Goal: Task Accomplishment & Management: Manage account settings

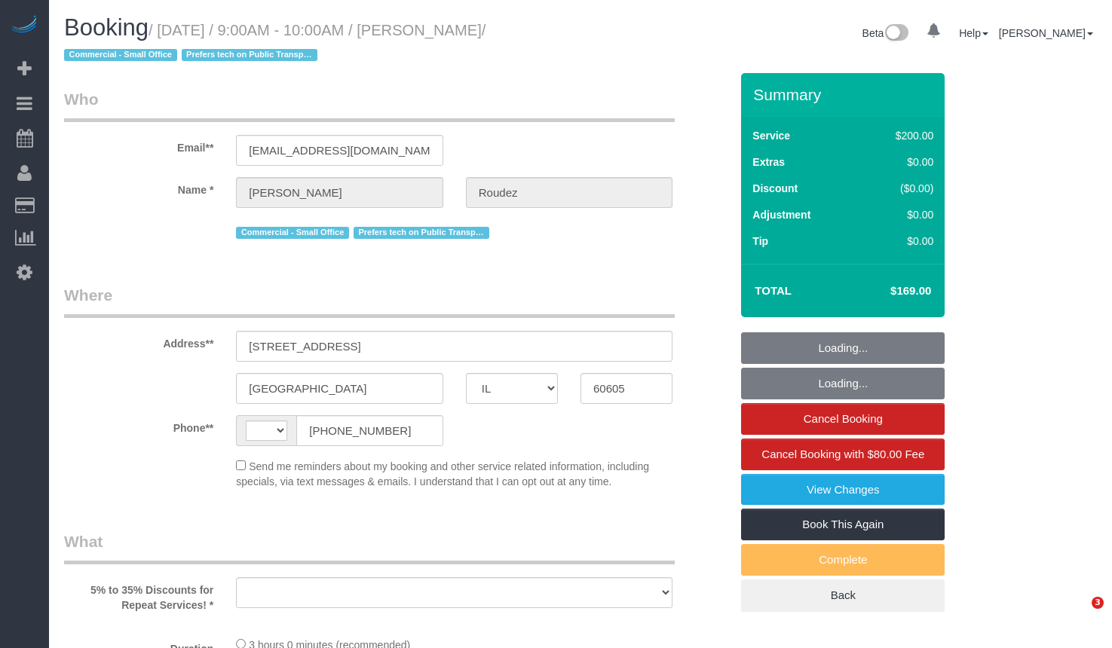
select select "IL"
select select "object:572"
select select "string:[GEOGRAPHIC_DATA]"
select select "string:fspay-4c43d54d-829b-47b1-8aa4-04b648ed5f83"
select select "number:1"
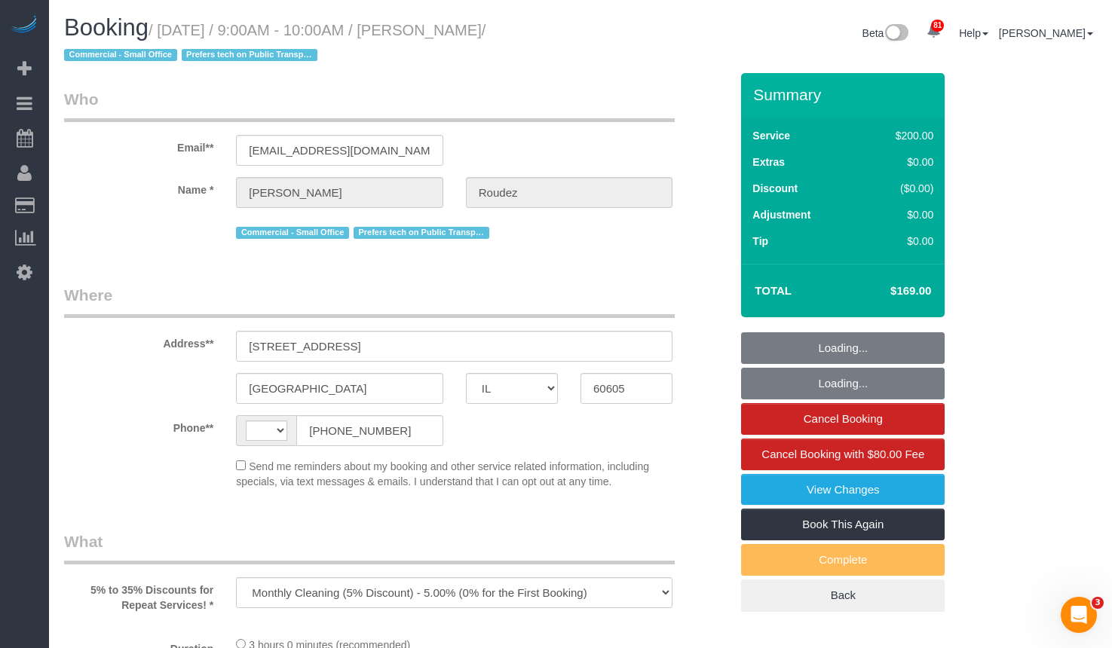
select select "number:58"
select select "number:139"
select select "number:104"
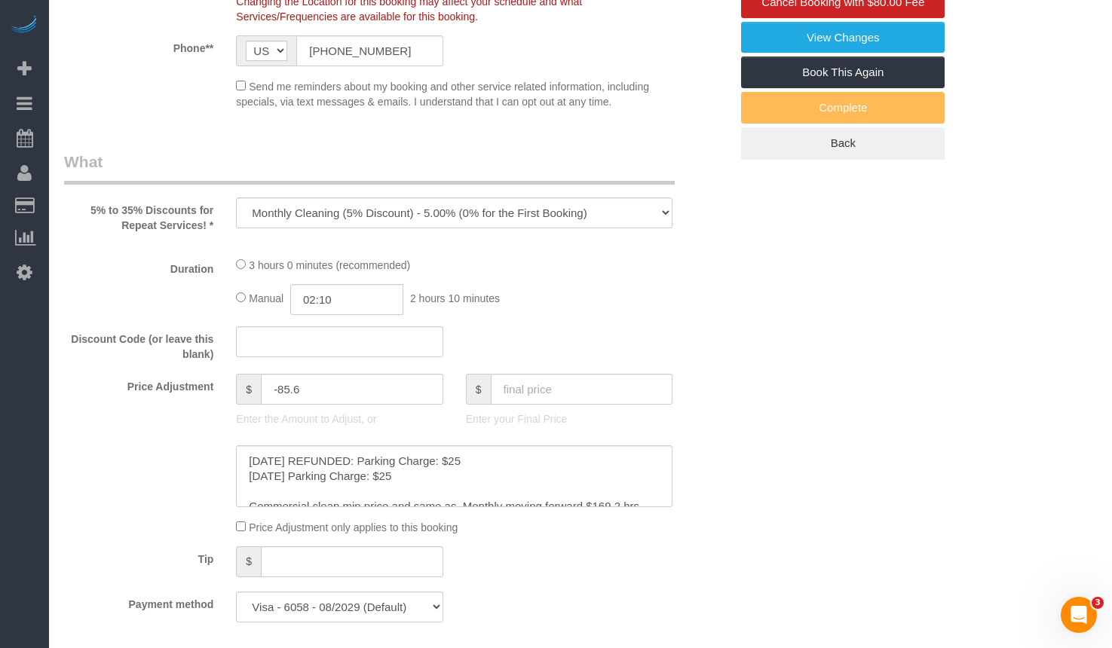
select select "512"
select select "5"
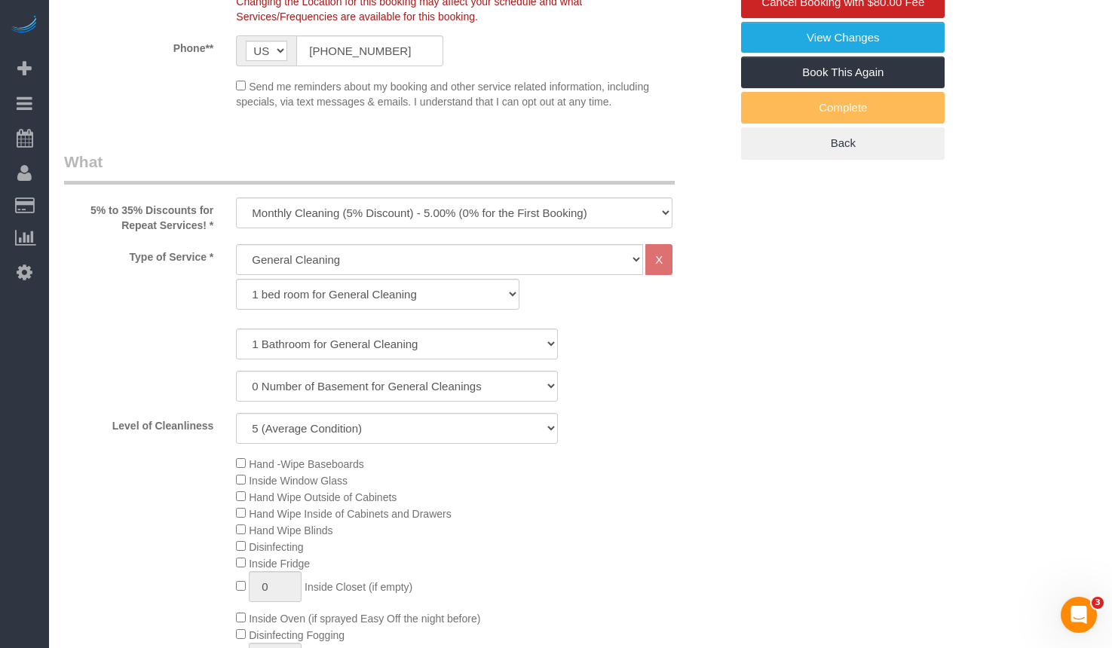
select select "object:1305"
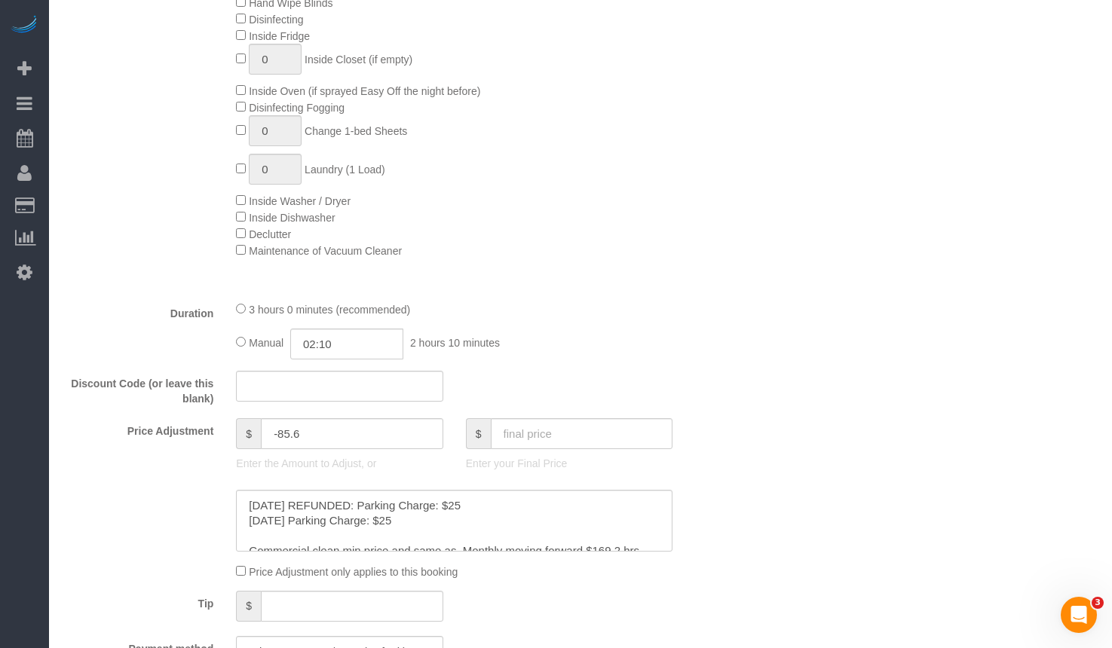
select select "5"
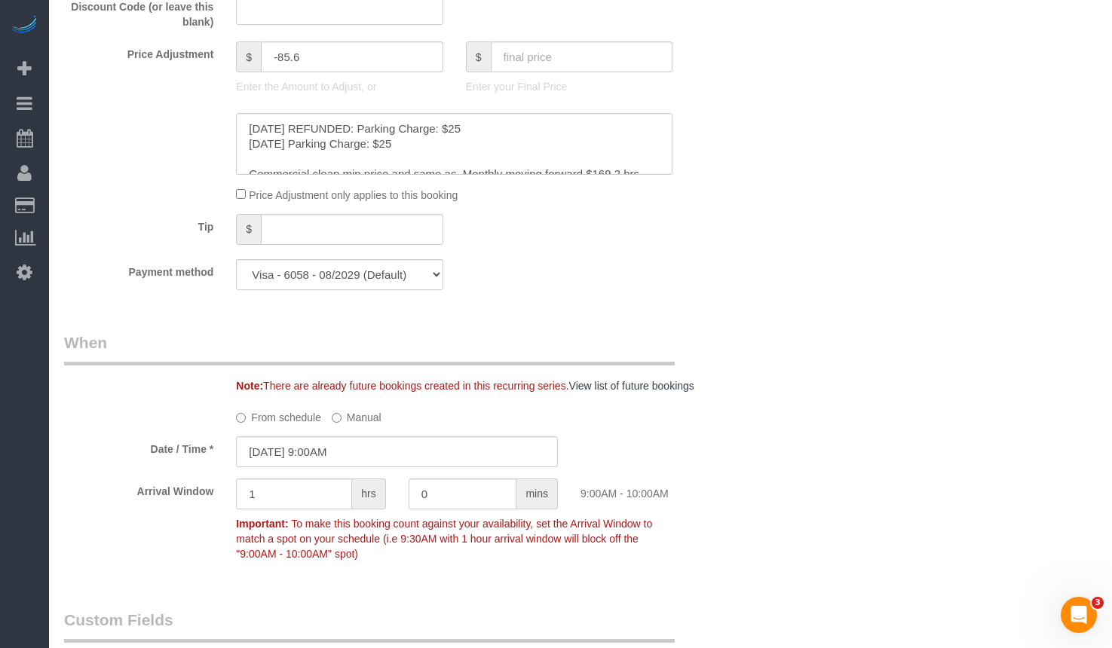
scroll to position [1508, 0]
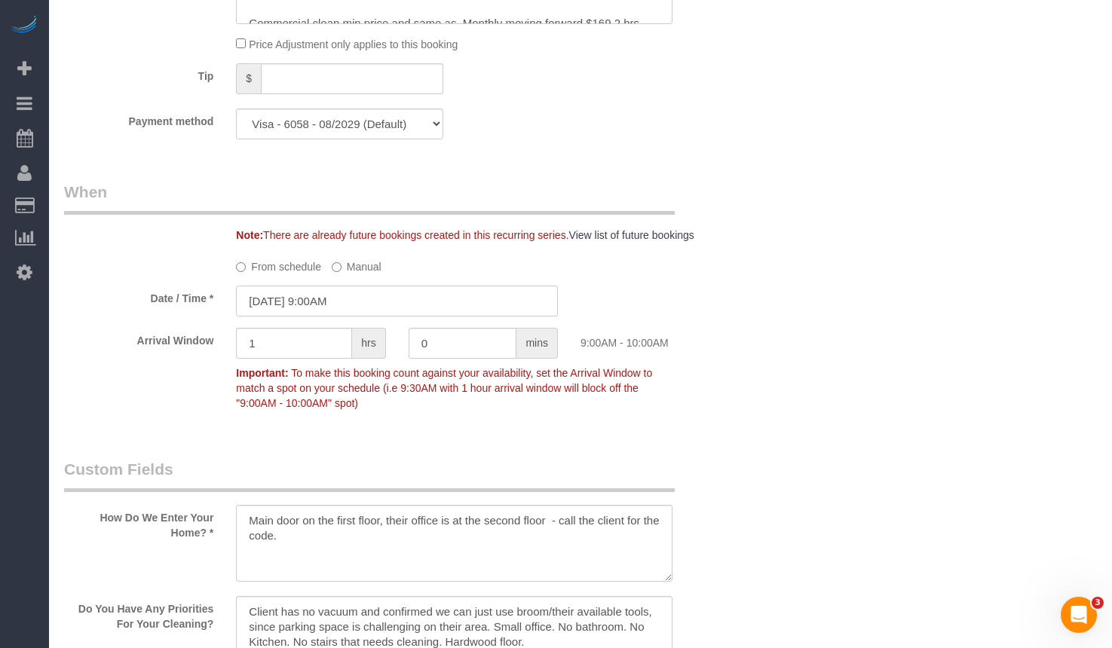
click at [377, 303] on input "[DATE] 9:00AM" at bounding box center [397, 301] width 322 height 31
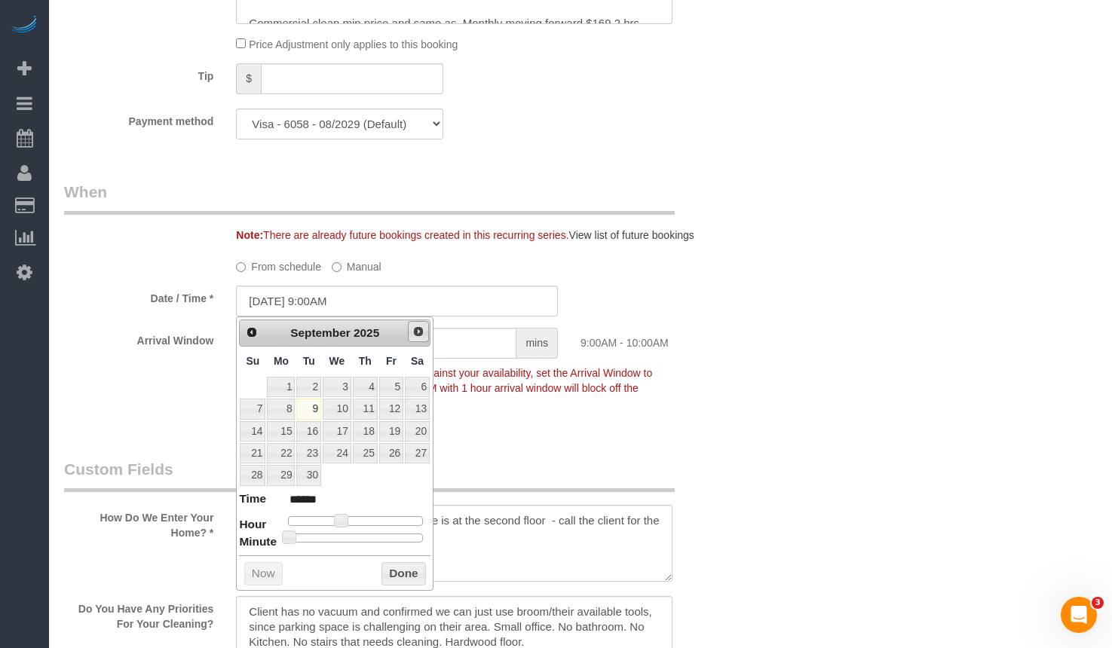
click at [420, 330] on span "Next" at bounding box center [418, 332] width 12 height 12
click at [376, 407] on link "9" at bounding box center [365, 409] width 25 height 20
type input "[DATE] 8:00AM"
type input "******"
type input "[DATE] 7:00AM"
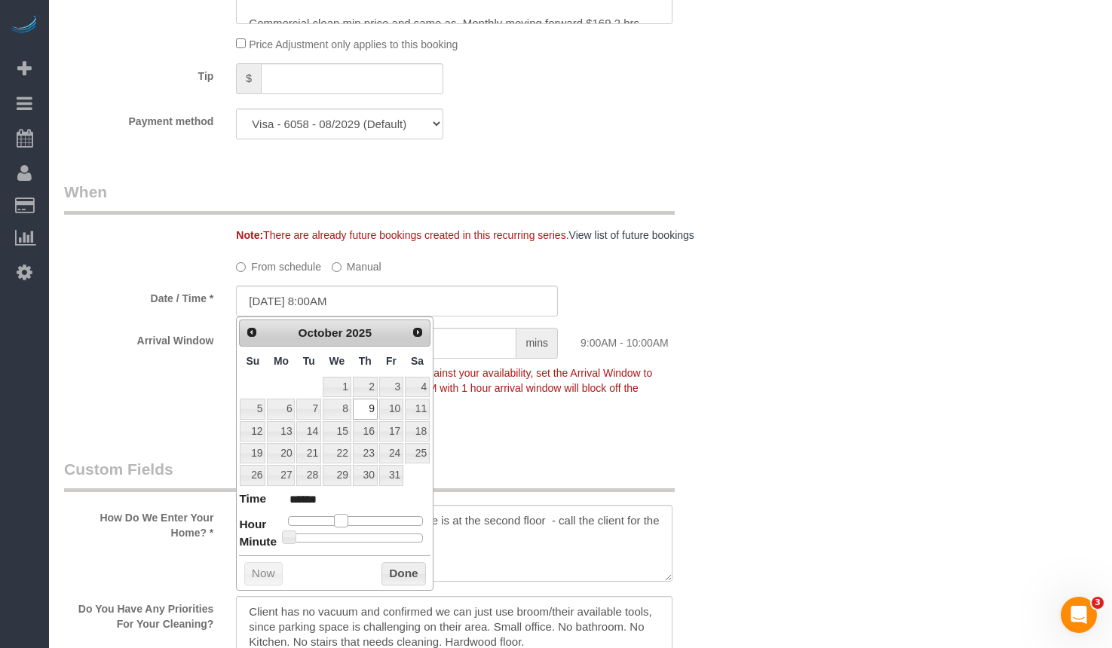
type input "******"
type input "[DATE] 8:00AM"
type input "******"
type input "[DATE] 9:00AM"
type input "******"
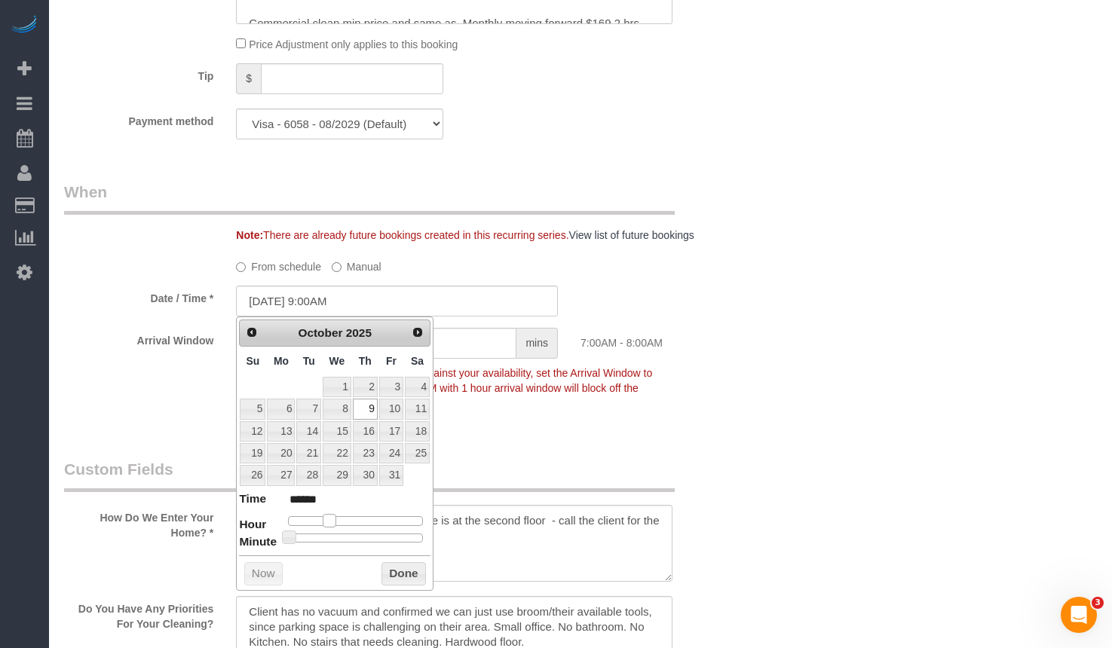
type input "[DATE] 10:00AM"
type input "*******"
type input "[DATE] 9:00AM"
type input "******"
type input "[DATE] 8:00AM"
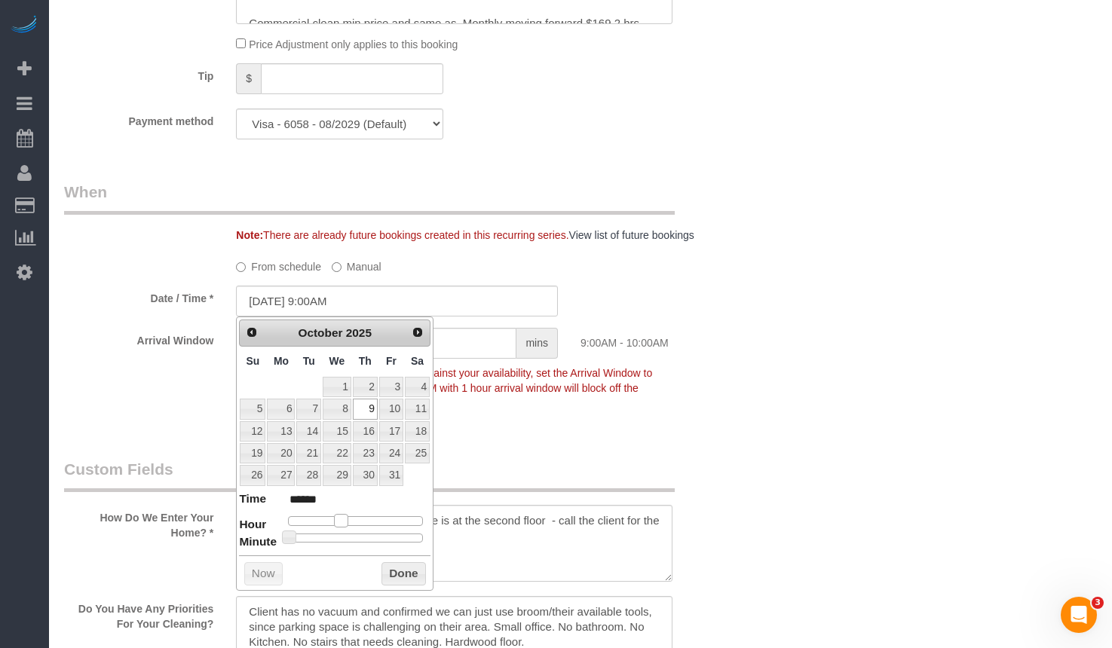
type input "******"
click at [337, 517] on span at bounding box center [336, 521] width 14 height 14
click at [402, 581] on button "Done" at bounding box center [404, 575] width 44 height 24
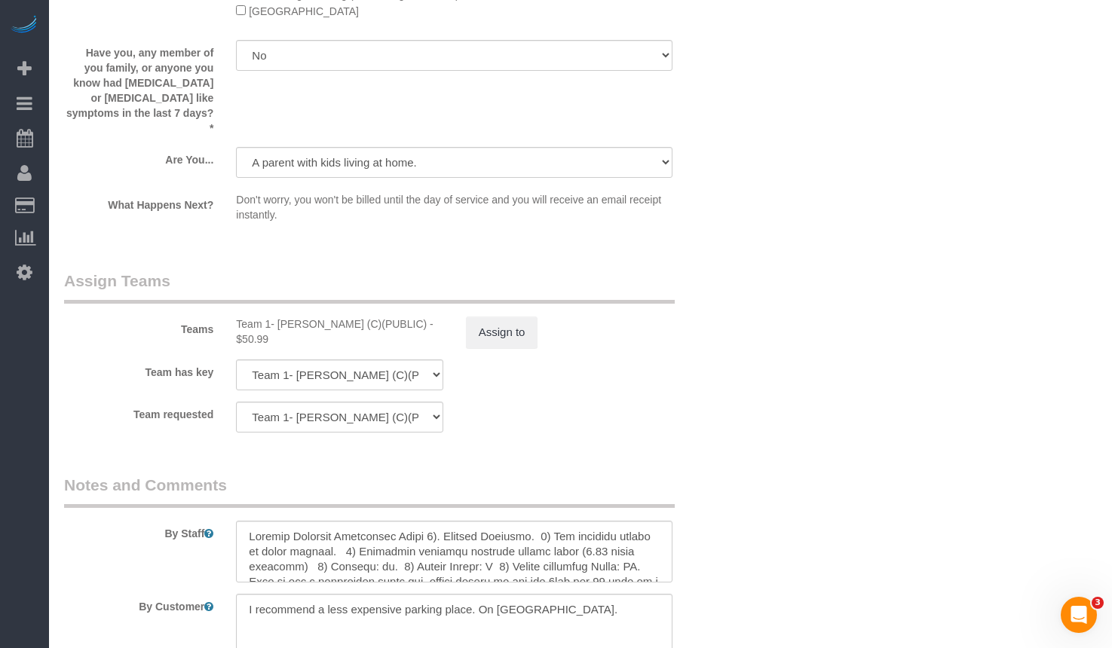
scroll to position [2715, 0]
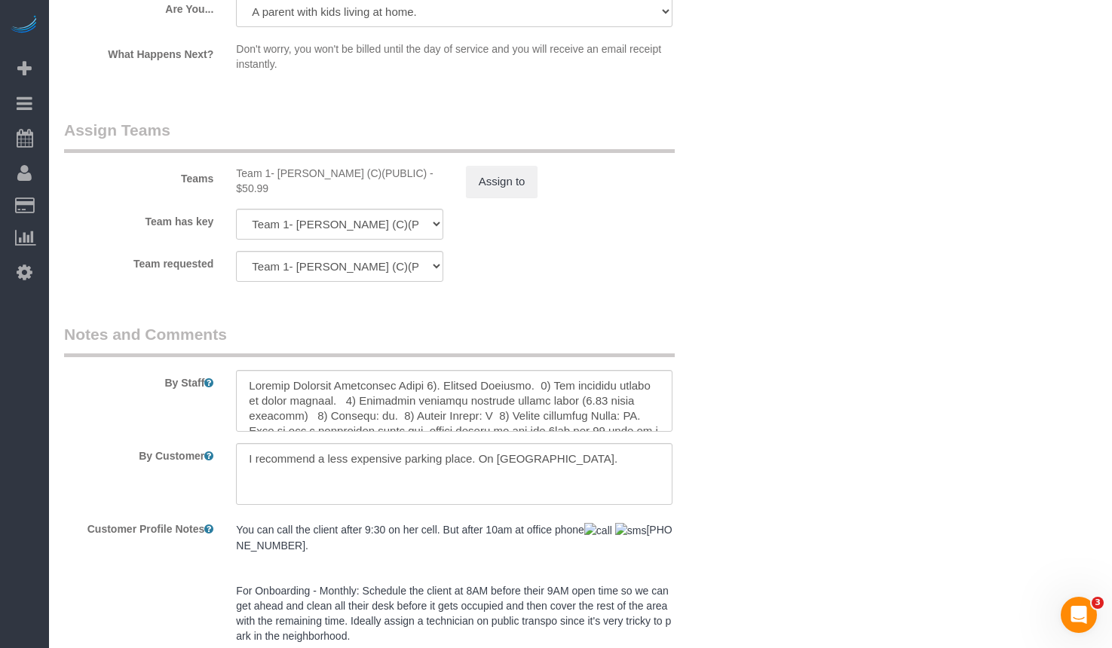
click at [464, 169] on div "Assign to" at bounding box center [569, 182] width 229 height 32
click at [488, 169] on button "Assign to" at bounding box center [502, 182] width 72 height 32
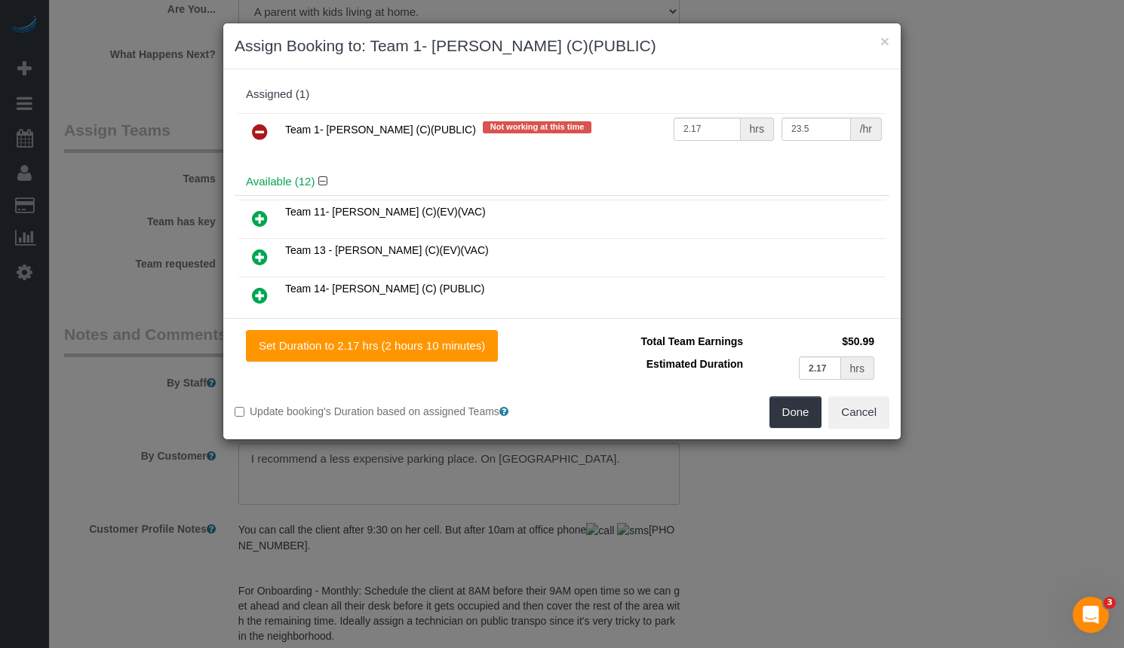
click at [257, 127] on icon at bounding box center [260, 132] width 16 height 18
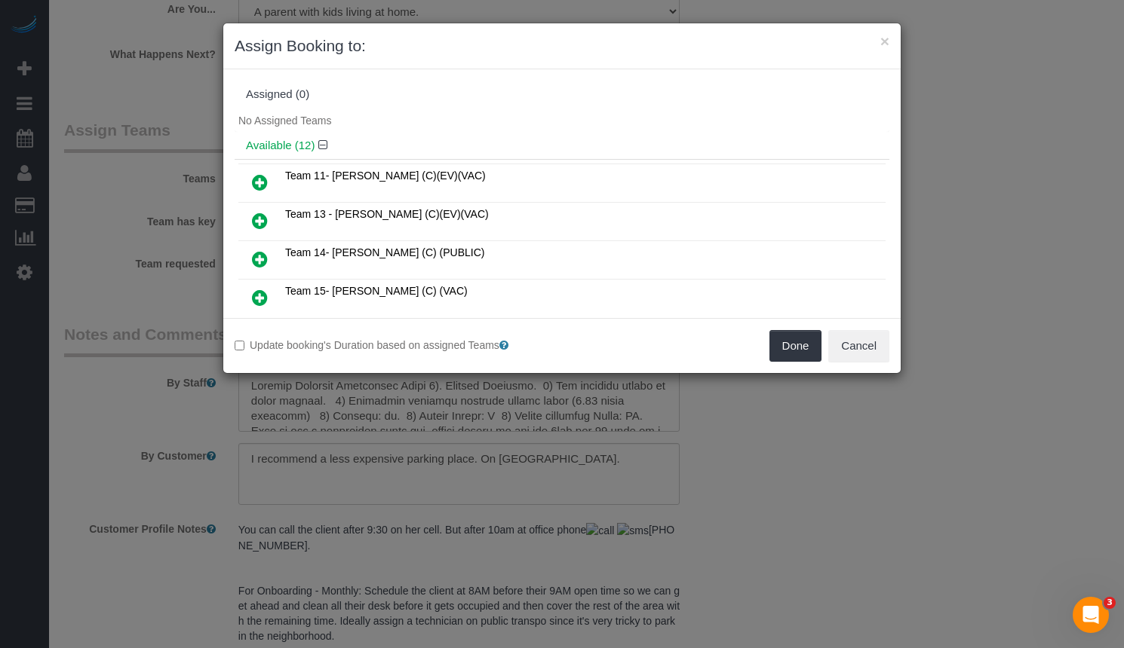
click at [256, 259] on icon at bounding box center [260, 259] width 16 height 18
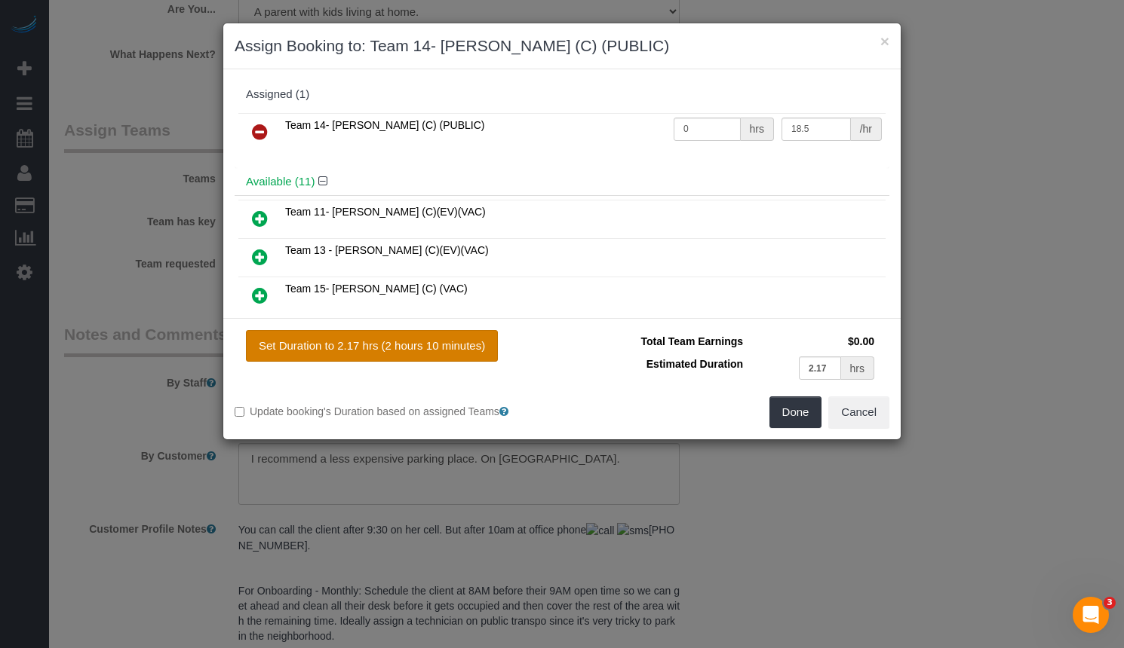
click at [454, 352] on button "Set Duration to 2.17 hrs (2 hours 10 minutes)" at bounding box center [372, 346] width 252 height 32
type input "2.17"
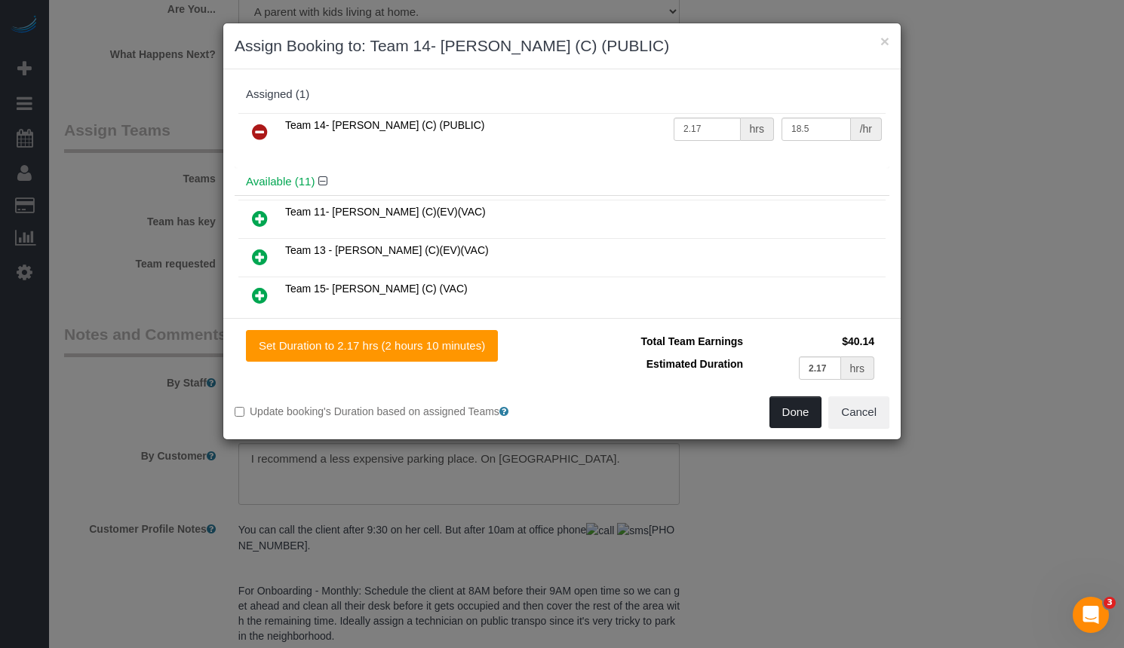
click at [793, 423] on button "Done" at bounding box center [795, 413] width 53 height 32
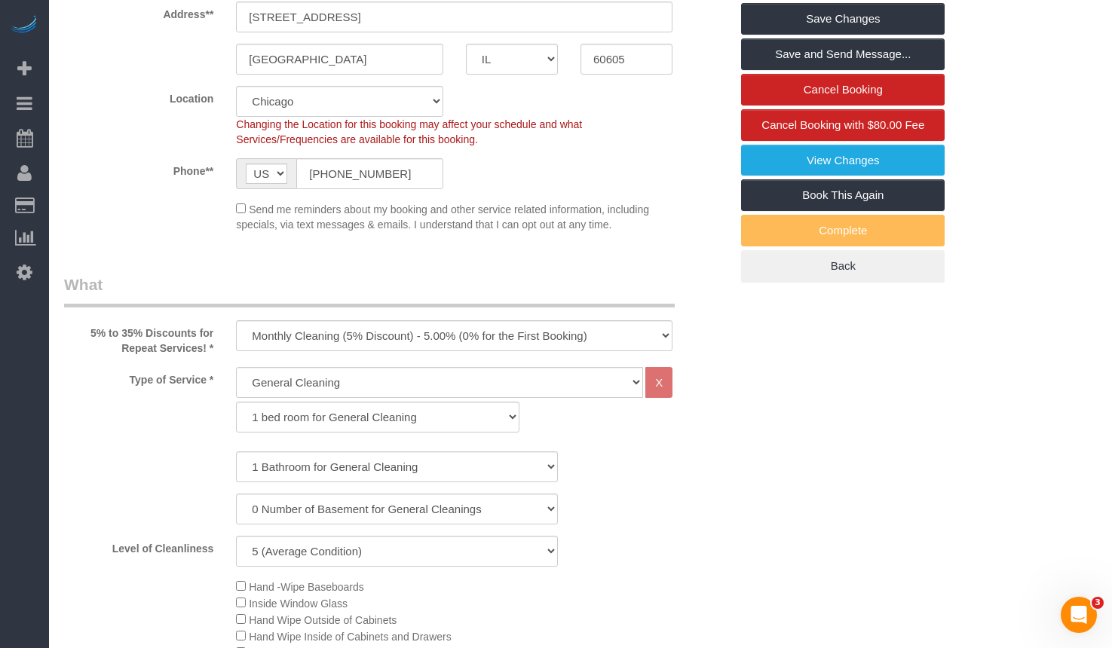
scroll to position [0, 0]
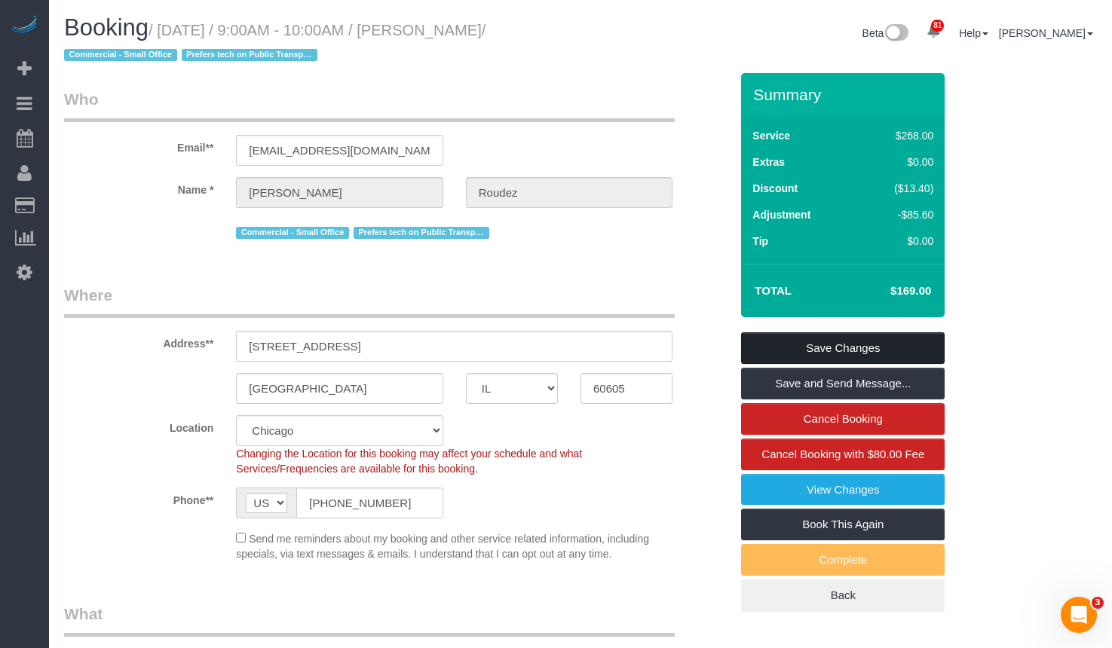
click at [832, 353] on link "Save Changes" at bounding box center [843, 349] width 204 height 32
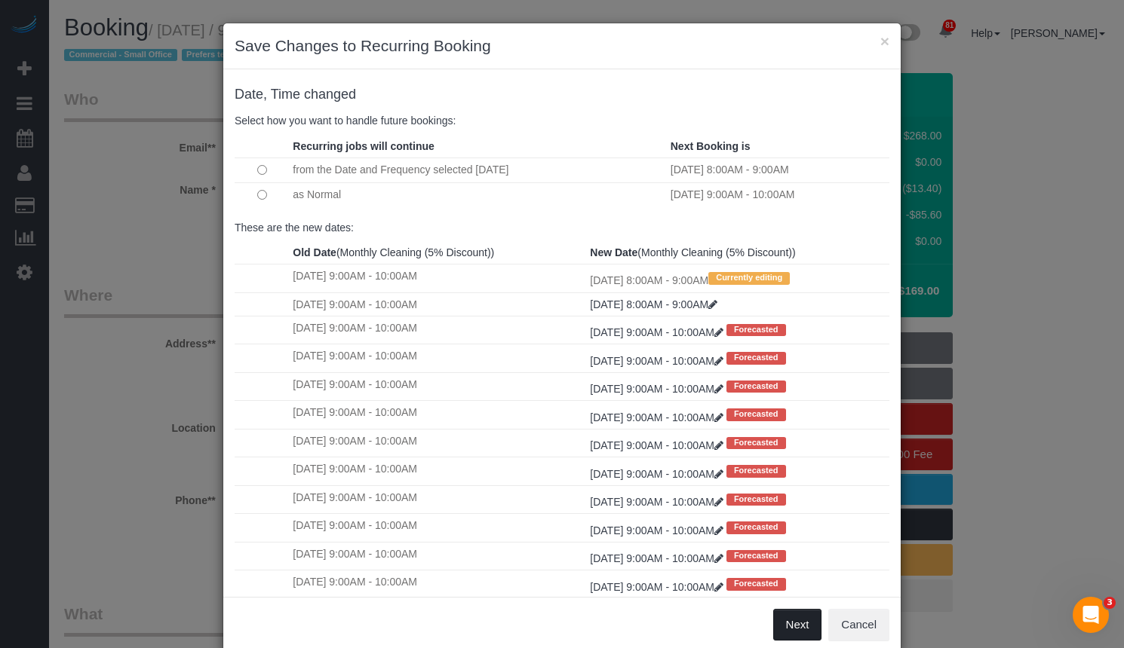
click at [786, 626] on button "Next" at bounding box center [797, 625] width 49 height 32
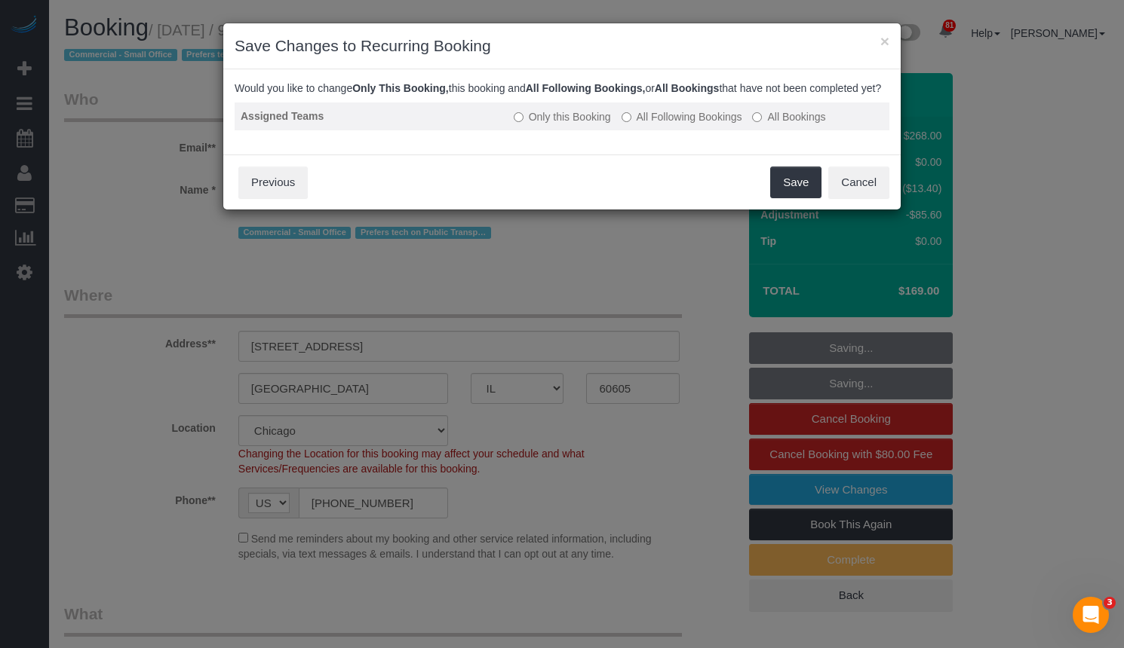
click at [667, 124] on label "All Following Bookings" at bounding box center [681, 116] width 121 height 15
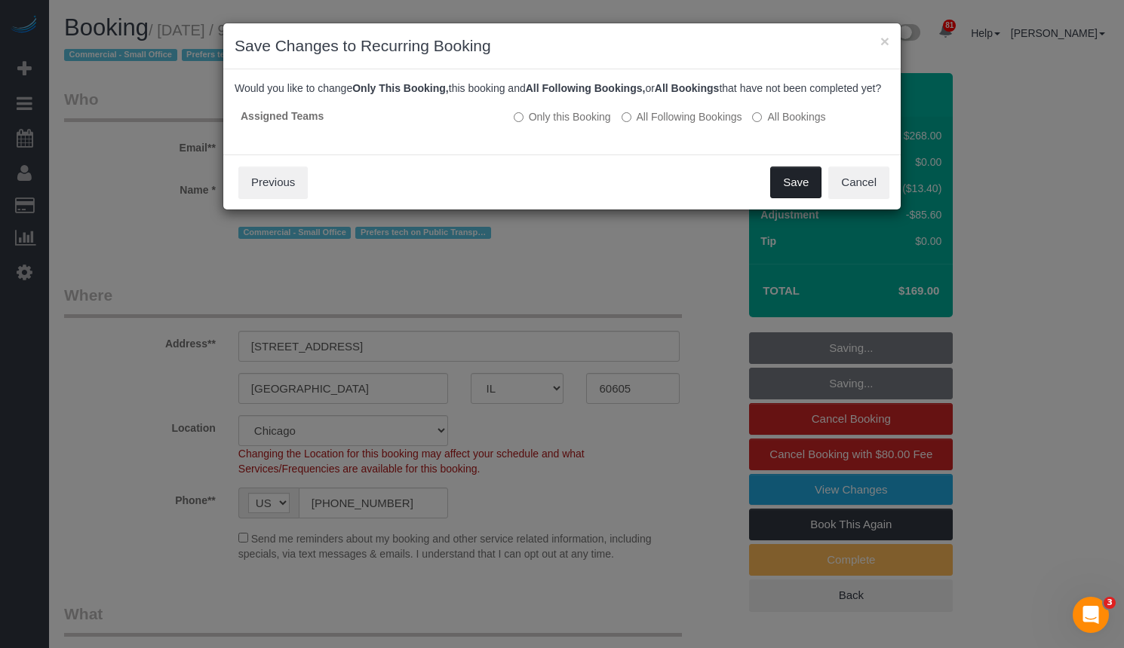
click at [799, 192] on button "Save" at bounding box center [795, 183] width 51 height 32
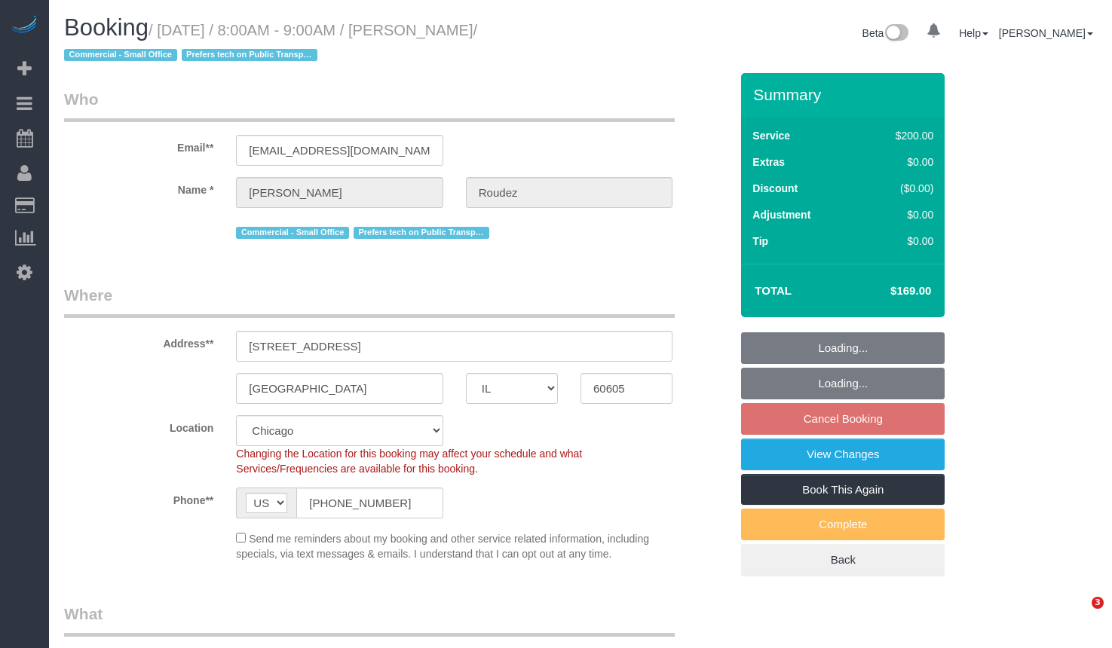
select select "IL"
select select "number:1"
select select "number:58"
select select "number:139"
select select "number:104"
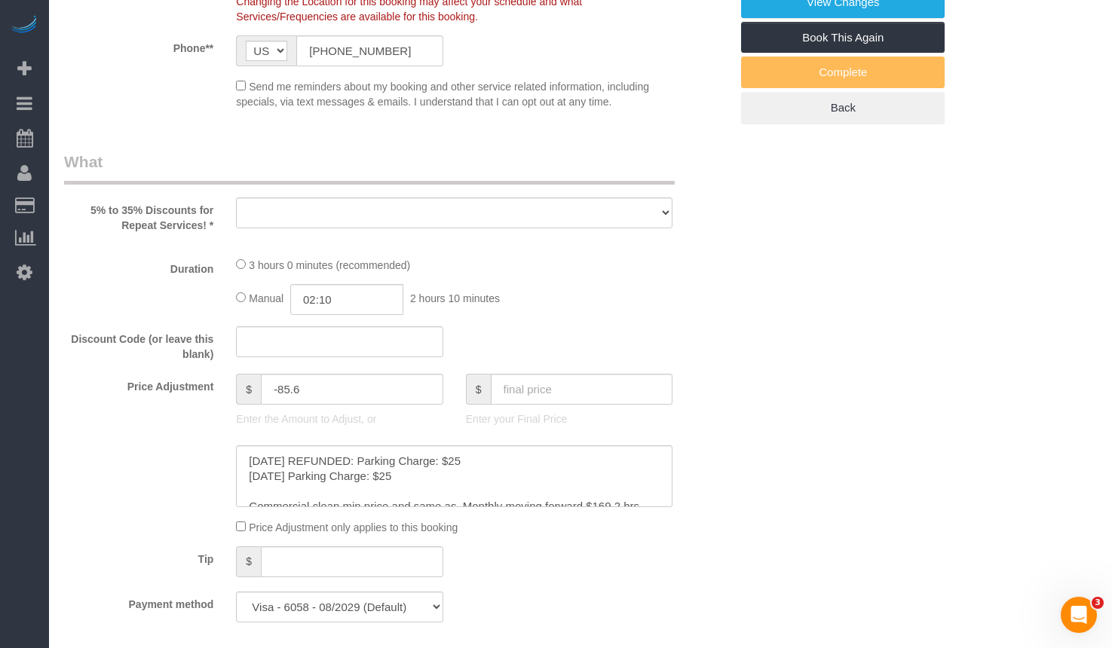
select select "object:1045"
select select "spot1"
select select "object:1292"
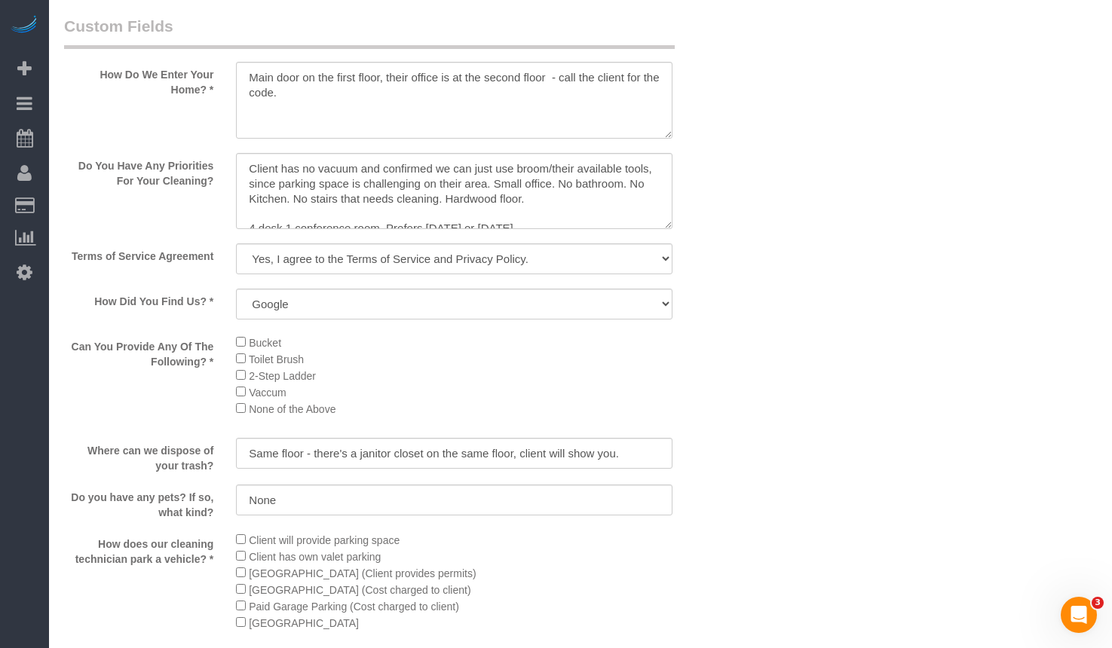
select select "512"
select select "5"
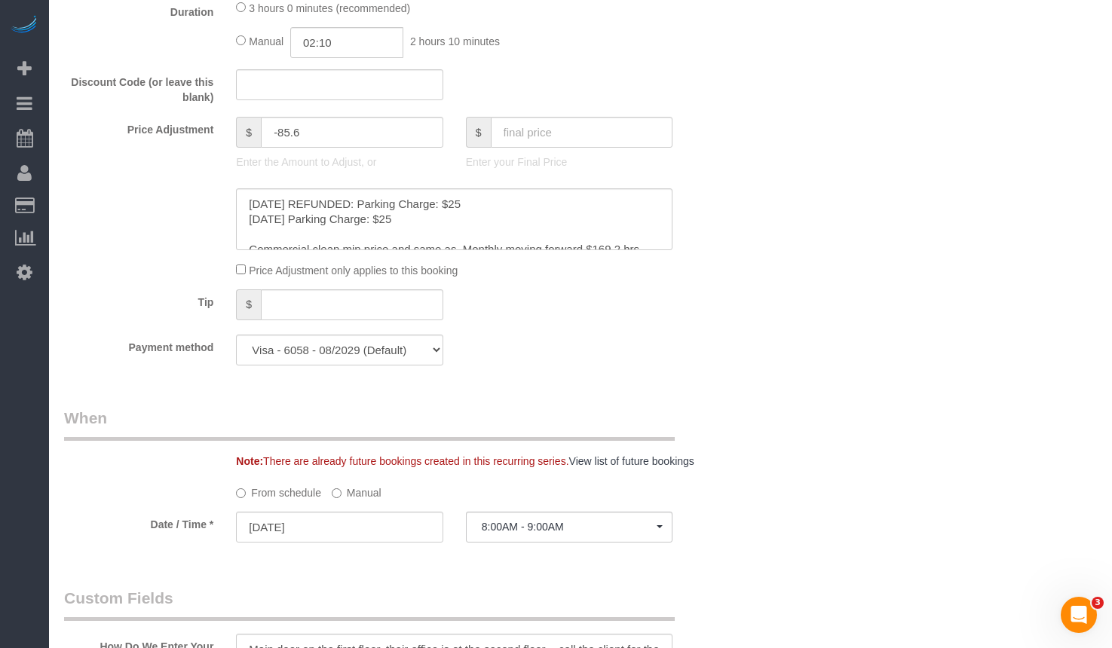
select select "5"
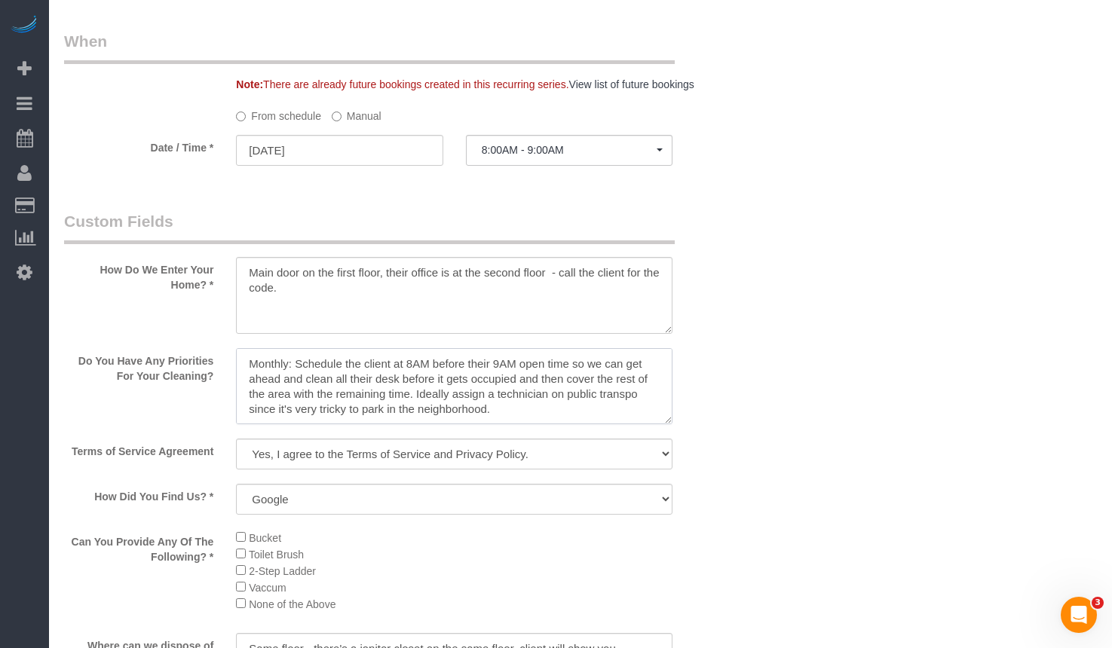
scroll to position [128, 0]
drag, startPoint x: 524, startPoint y: 360, endPoint x: 630, endPoint y: 395, distance: 111.1
click at [630, 395] on textarea at bounding box center [454, 386] width 437 height 77
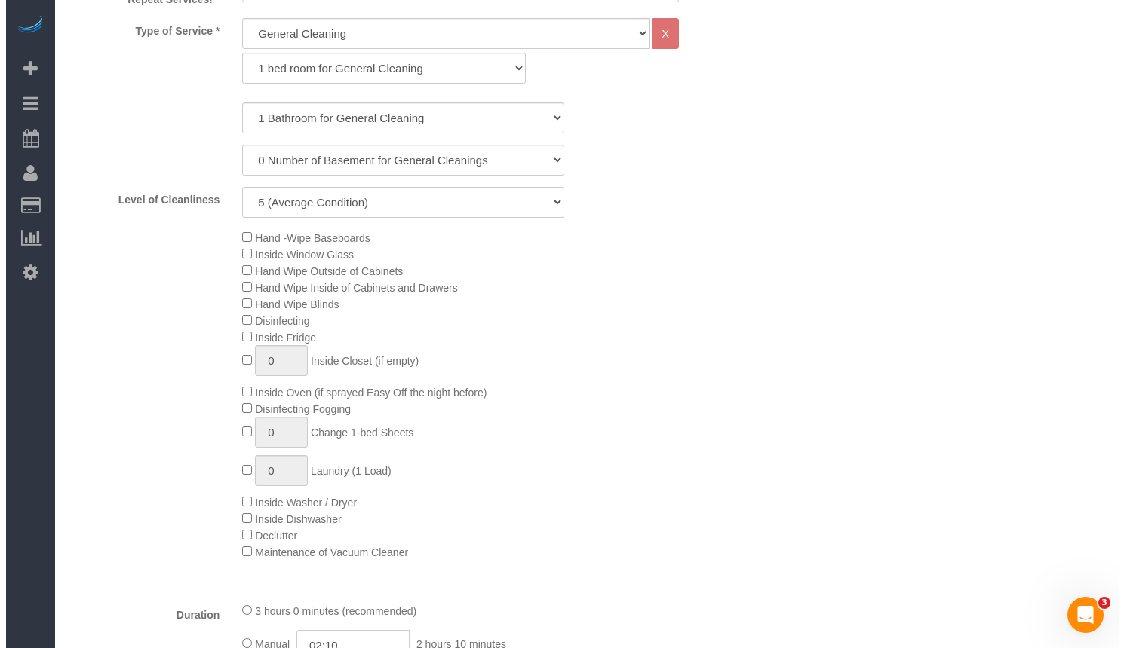
scroll to position [0, 0]
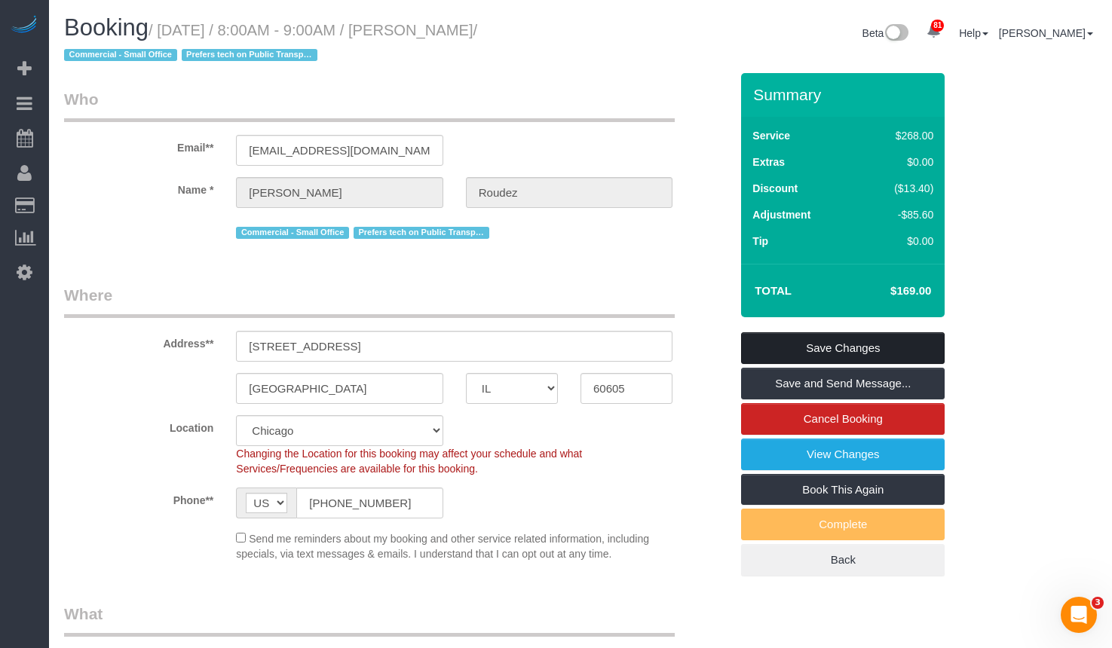
click at [813, 339] on link "Save Changes" at bounding box center [843, 349] width 204 height 32
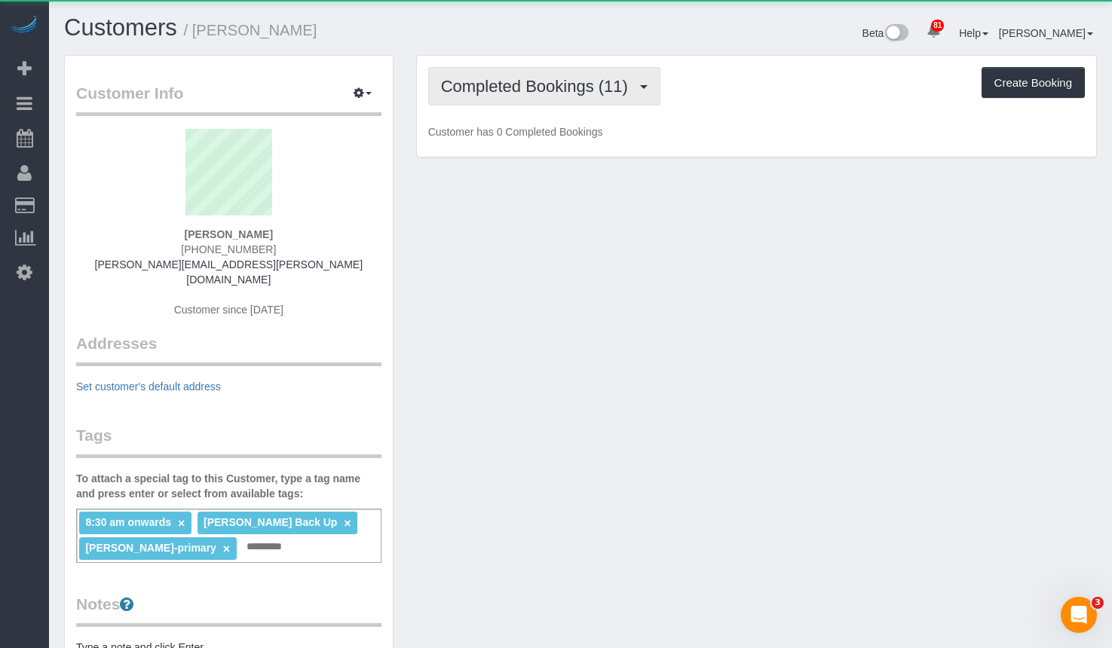
click at [482, 90] on span "Completed Bookings (11)" at bounding box center [538, 86] width 195 height 19
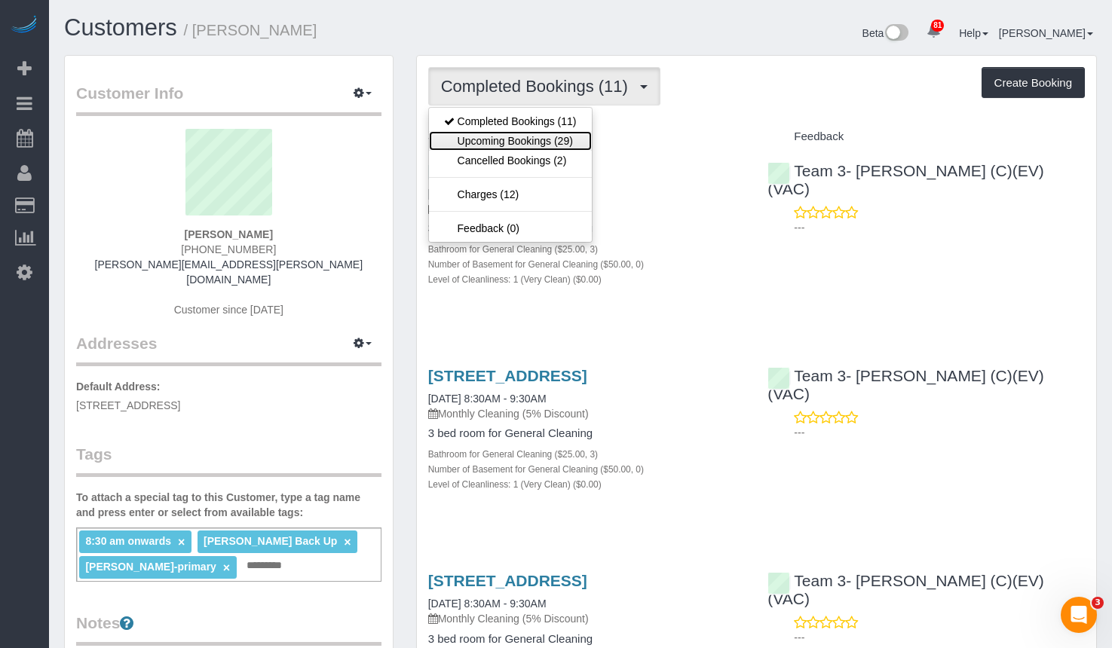
click at [562, 139] on link "Upcoming Bookings (29)" at bounding box center [510, 141] width 163 height 20
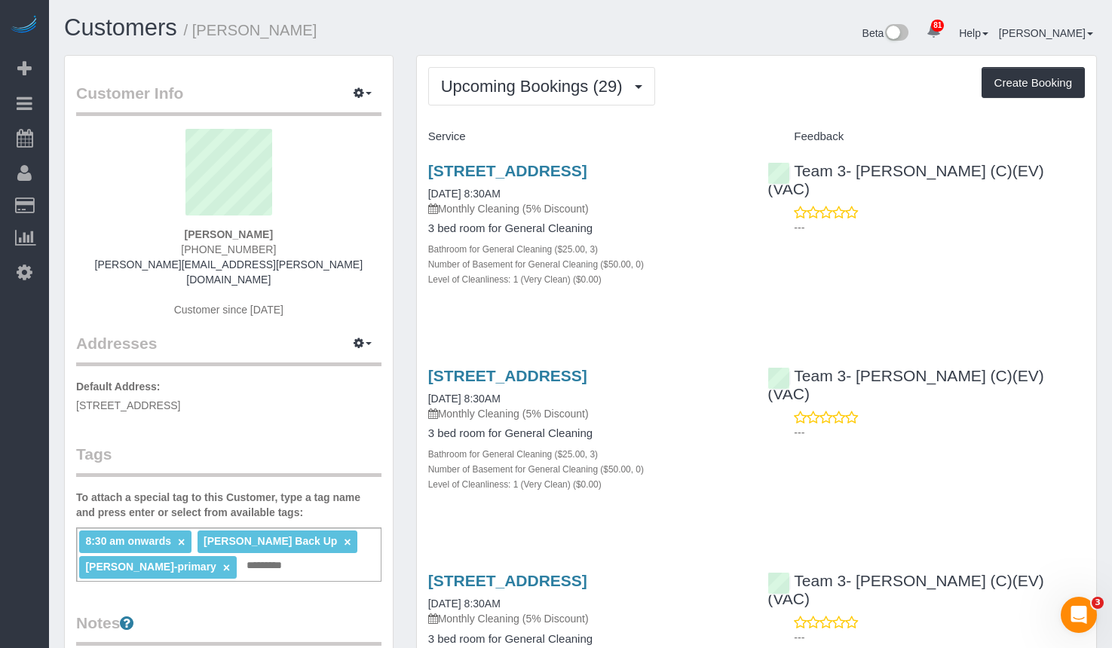
drag, startPoint x: 347, startPoint y: 26, endPoint x: 195, endPoint y: 36, distance: 151.9
click at [195, 36] on h1 "Customers / Shital Chanthavy" at bounding box center [316, 28] width 505 height 26
copy small "Shital Chanthavy"
click at [146, 22] on link "Customers" at bounding box center [120, 27] width 113 height 26
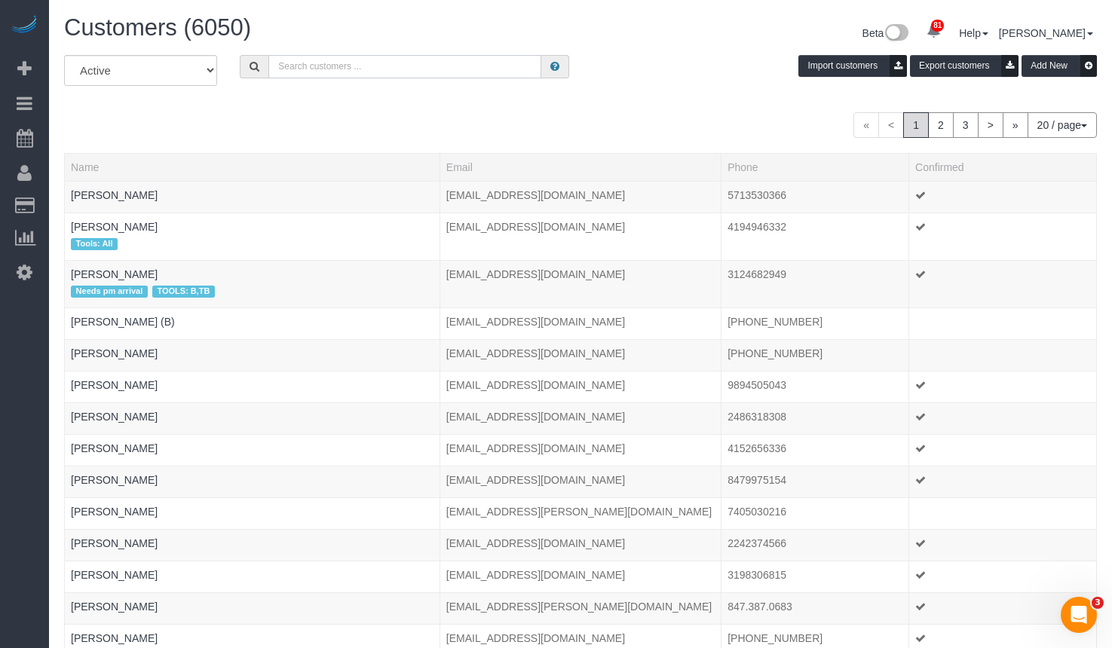
click at [397, 59] on input "text" at bounding box center [404, 66] width 273 height 23
paste input "Meagan Legear"
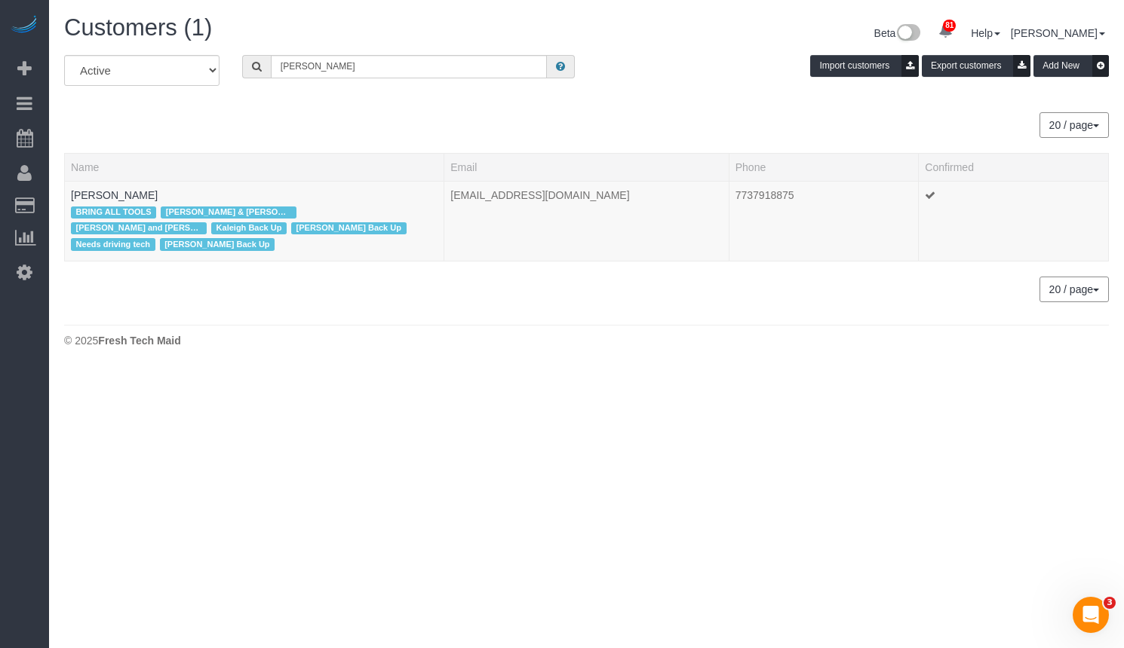
drag, startPoint x: 600, startPoint y: 203, endPoint x: 437, endPoint y: 1, distance: 259.5
click at [443, 204] on tr "Meagan LeGear BRING ALL TOOLS Candice & Ashley Primary Jannette and Ashley back…" at bounding box center [587, 221] width 1044 height 80
copy tr "Kaleigh Back Up Leeana Back Up Needs driving tech Susanna Back Up meagan.legear…"
click at [589, 95] on div "All Active Archived Meagan Legear Import customers Export customers Add New" at bounding box center [586, 76] width 1067 height 42
copy td "meagan.legear@gmail.com"
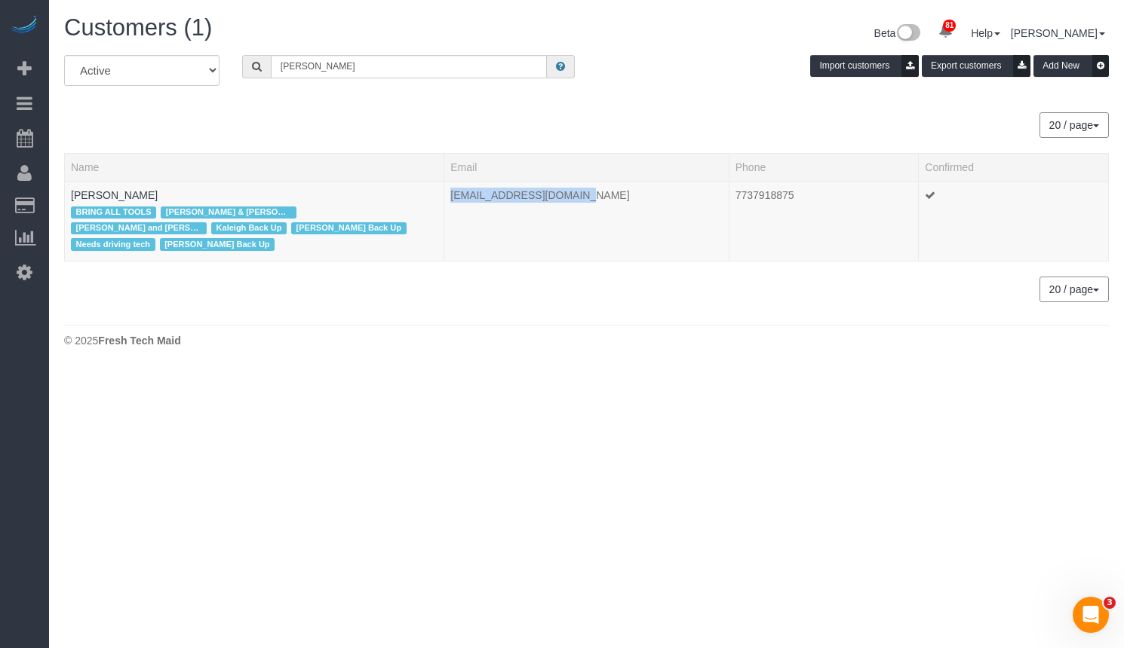
drag, startPoint x: 553, startPoint y: 204, endPoint x: 455, endPoint y: 167, distance: 104.8
click at [454, 197] on td "meagan.legear@gmail.com" at bounding box center [586, 221] width 284 height 80
drag, startPoint x: 422, startPoint y: 69, endPoint x: 197, endPoint y: 76, distance: 225.6
click at [198, 77] on div "All Active Archived Meagan Legear Import customers Export customers Add New" at bounding box center [586, 76] width 1067 height 42
type input "Liz Plattis"
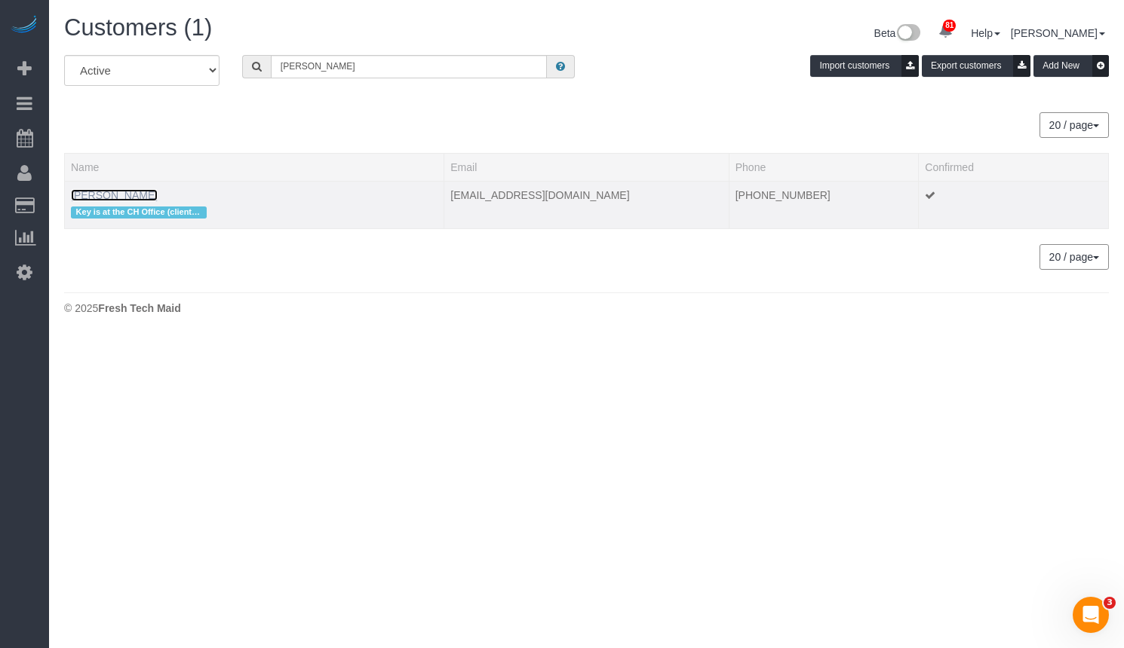
click at [95, 201] on link "Liz Plattis" at bounding box center [114, 195] width 87 height 12
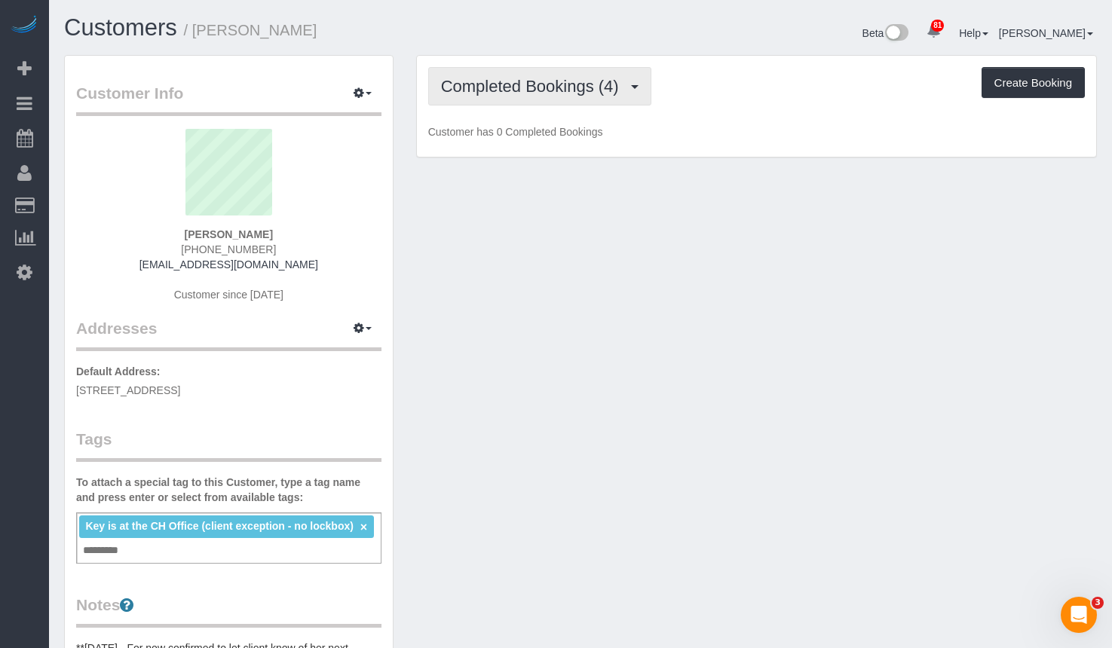
click at [539, 79] on span "Completed Bookings (4)" at bounding box center [533, 86] width 185 height 19
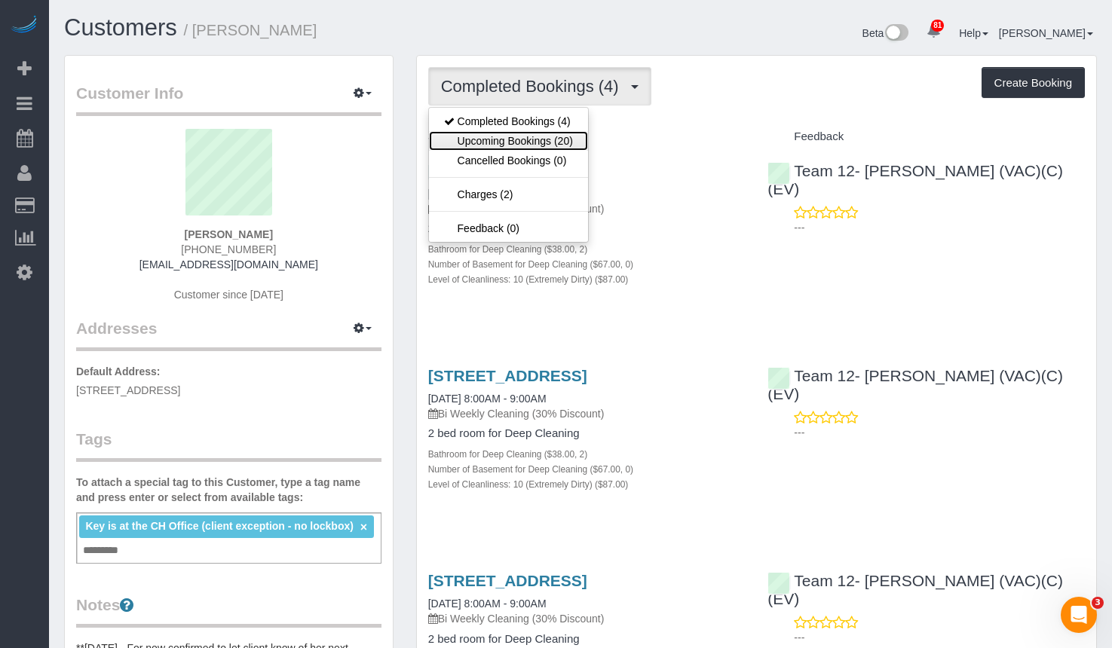
click at [529, 138] on link "Upcoming Bookings (20)" at bounding box center [508, 141] width 159 height 20
